Goal: Transaction & Acquisition: Purchase product/service

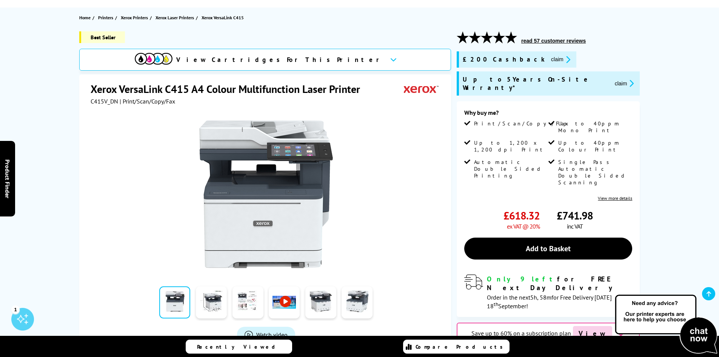
click at [613, 79] on button "claim" at bounding box center [625, 83] width 24 height 9
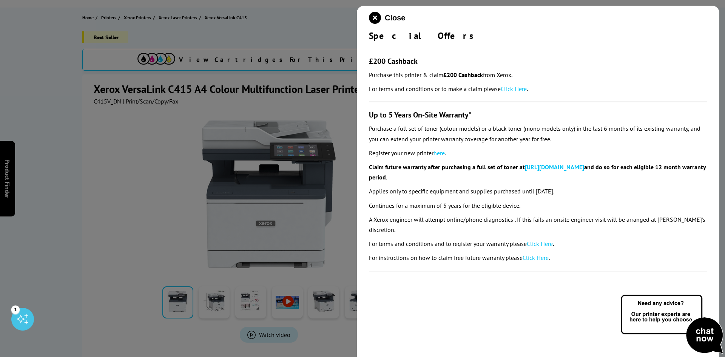
click at [225, 170] on div at bounding box center [362, 178] width 725 height 357
click at [374, 20] on icon "close modal" at bounding box center [375, 18] width 12 height 12
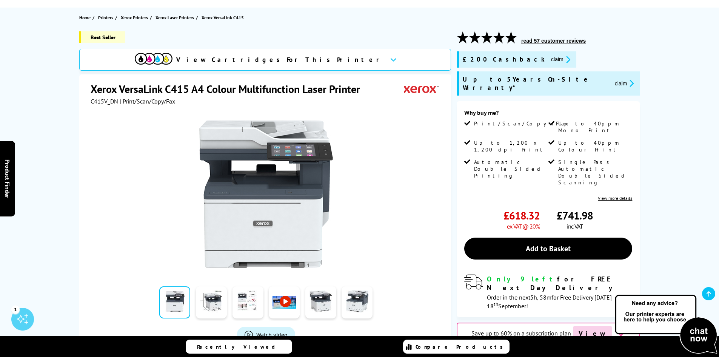
click at [173, 65] on div at bounding box center [154, 60] width 38 height 14
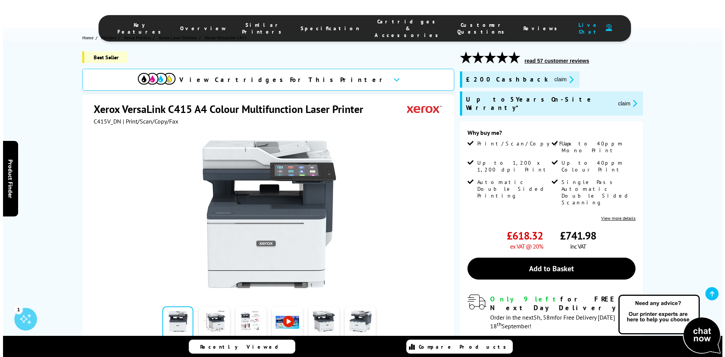
scroll to position [189, 0]
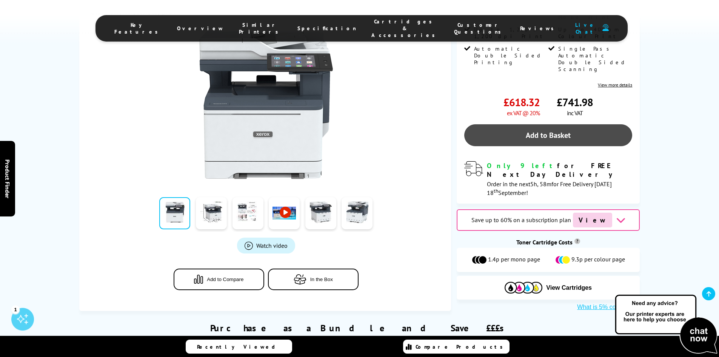
click at [538, 124] on link "Add to Basket" at bounding box center [548, 135] width 168 height 22
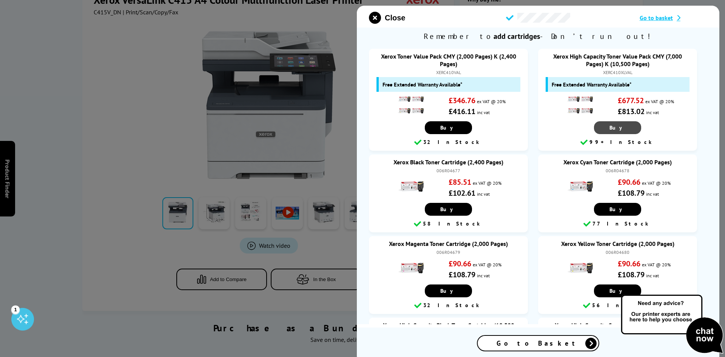
click at [623, 132] on link "Buy" at bounding box center [617, 127] width 47 height 13
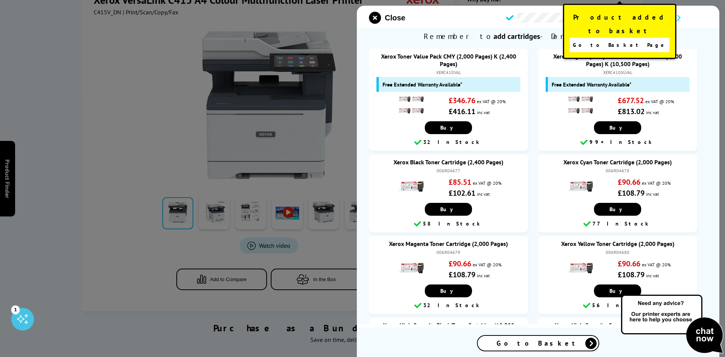
click at [629, 40] on span "Go to Basket Page" at bounding box center [620, 45] width 94 height 11
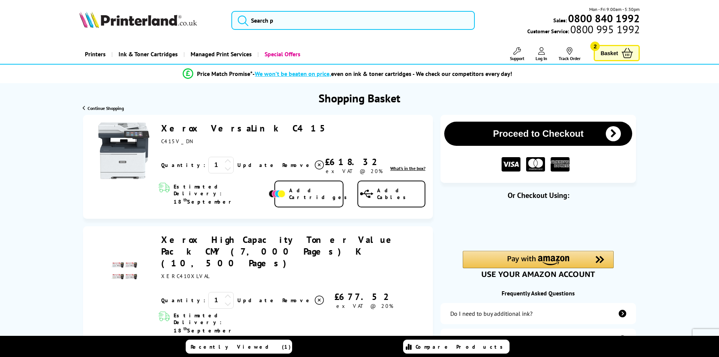
click at [305, 193] on link "Add Cartridges" at bounding box center [308, 193] width 69 height 27
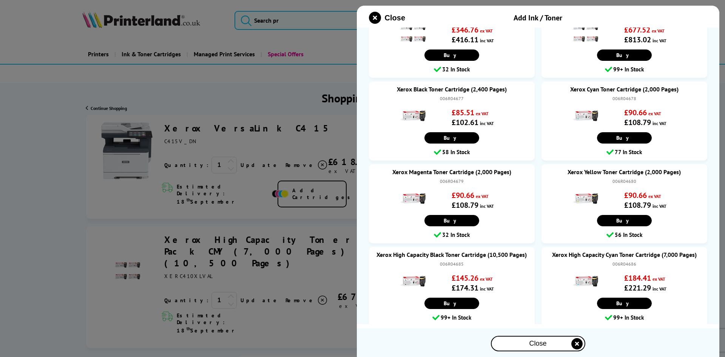
scroll to position [189, 0]
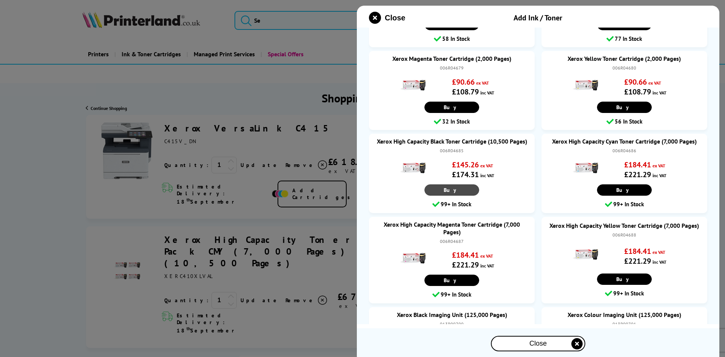
click at [462, 196] on link "Buy" at bounding box center [451, 189] width 55 height 11
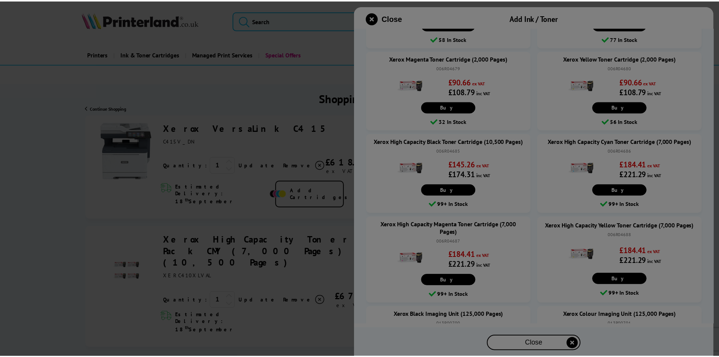
scroll to position [221, 0]
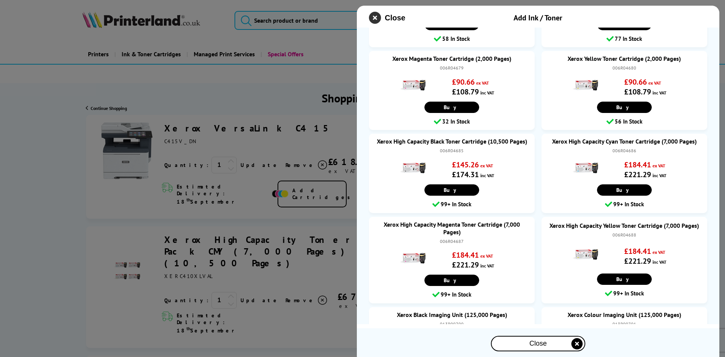
click at [376, 18] on icon "close modal" at bounding box center [375, 18] width 12 height 12
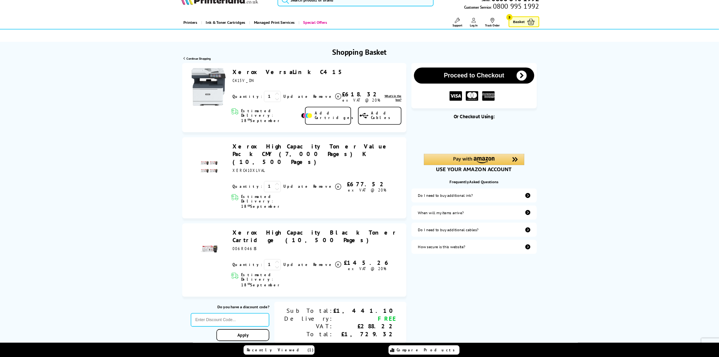
scroll to position [0, 0]
